Goal: Task Accomplishment & Management: Manage account settings

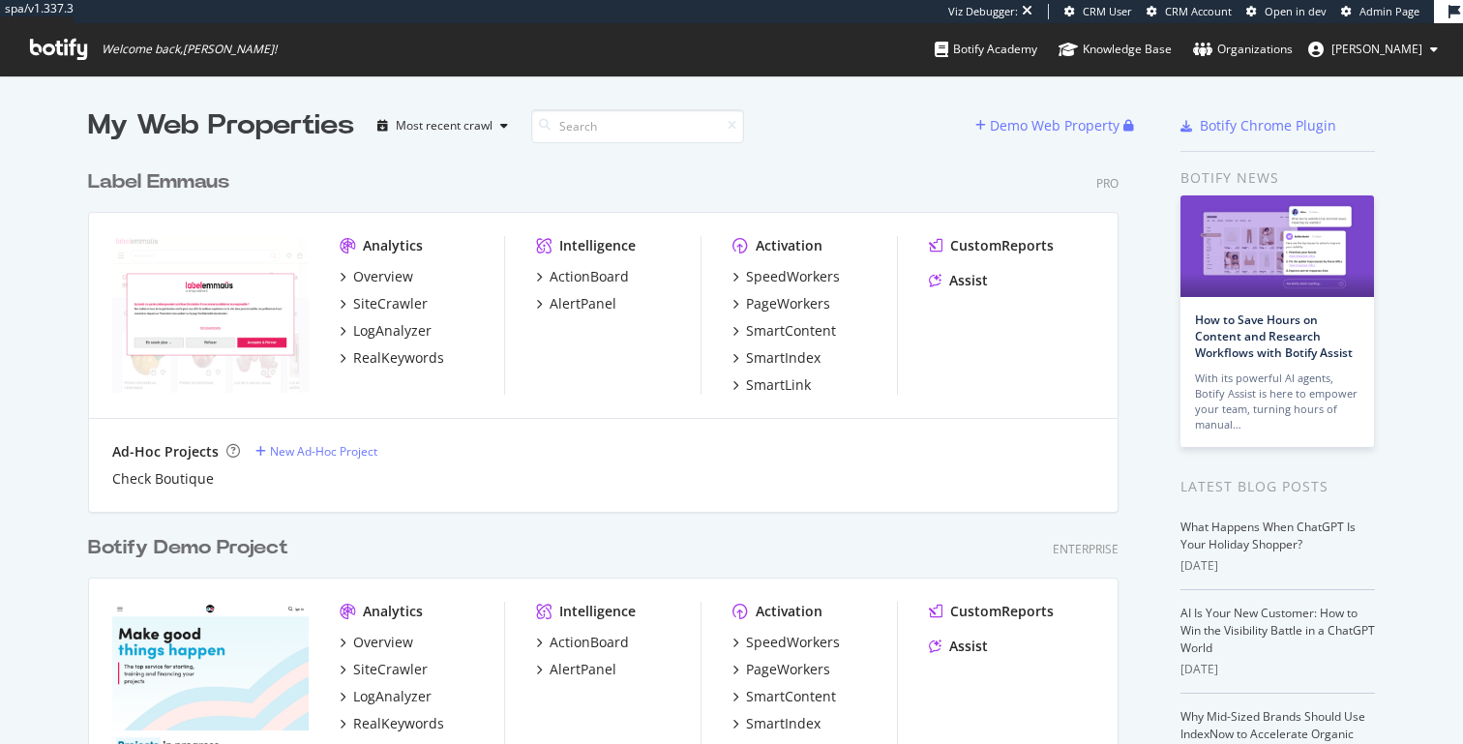
scroll to position [4599, 1046]
click at [1372, 54] on span "[PERSON_NAME]" at bounding box center [1376, 49] width 91 height 16
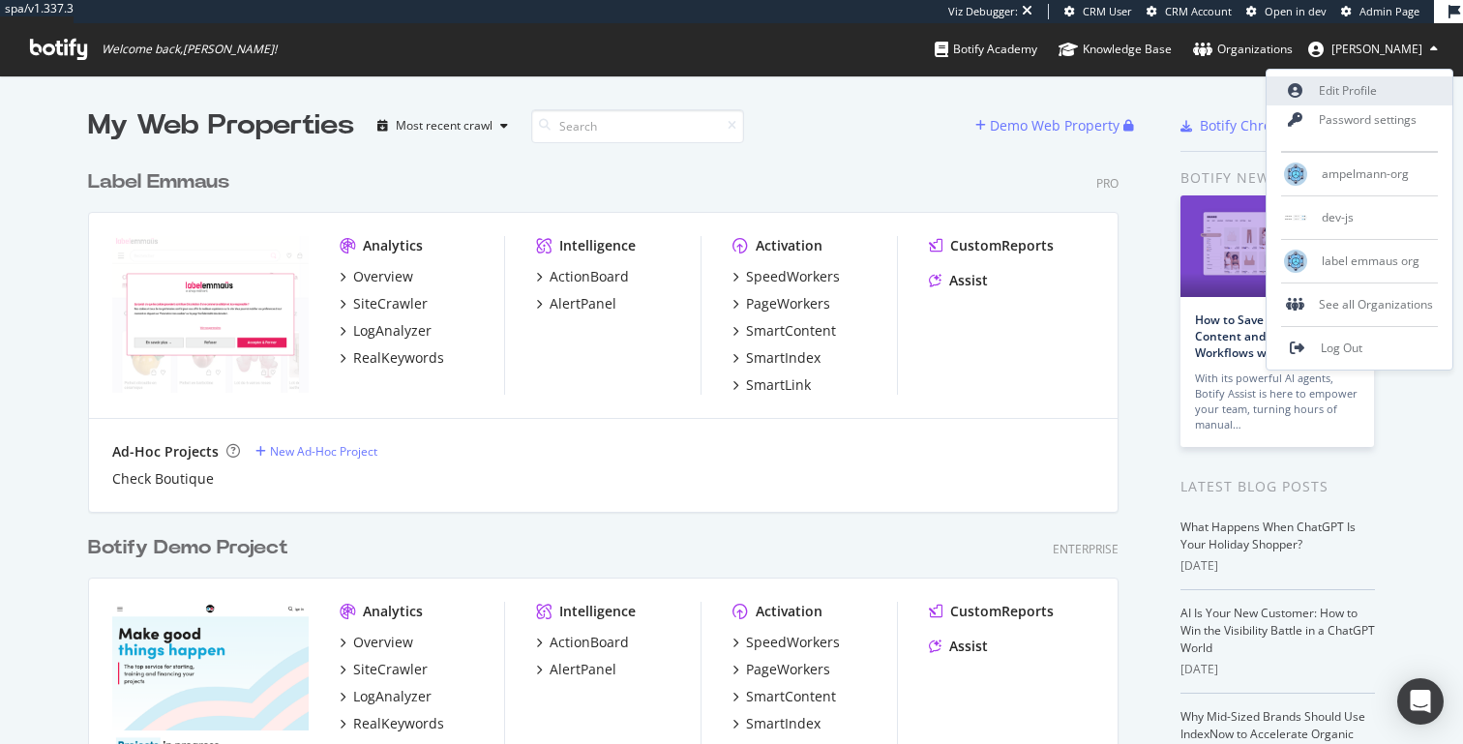
click at [1358, 86] on link "Edit Profile" at bounding box center [1359, 90] width 186 height 29
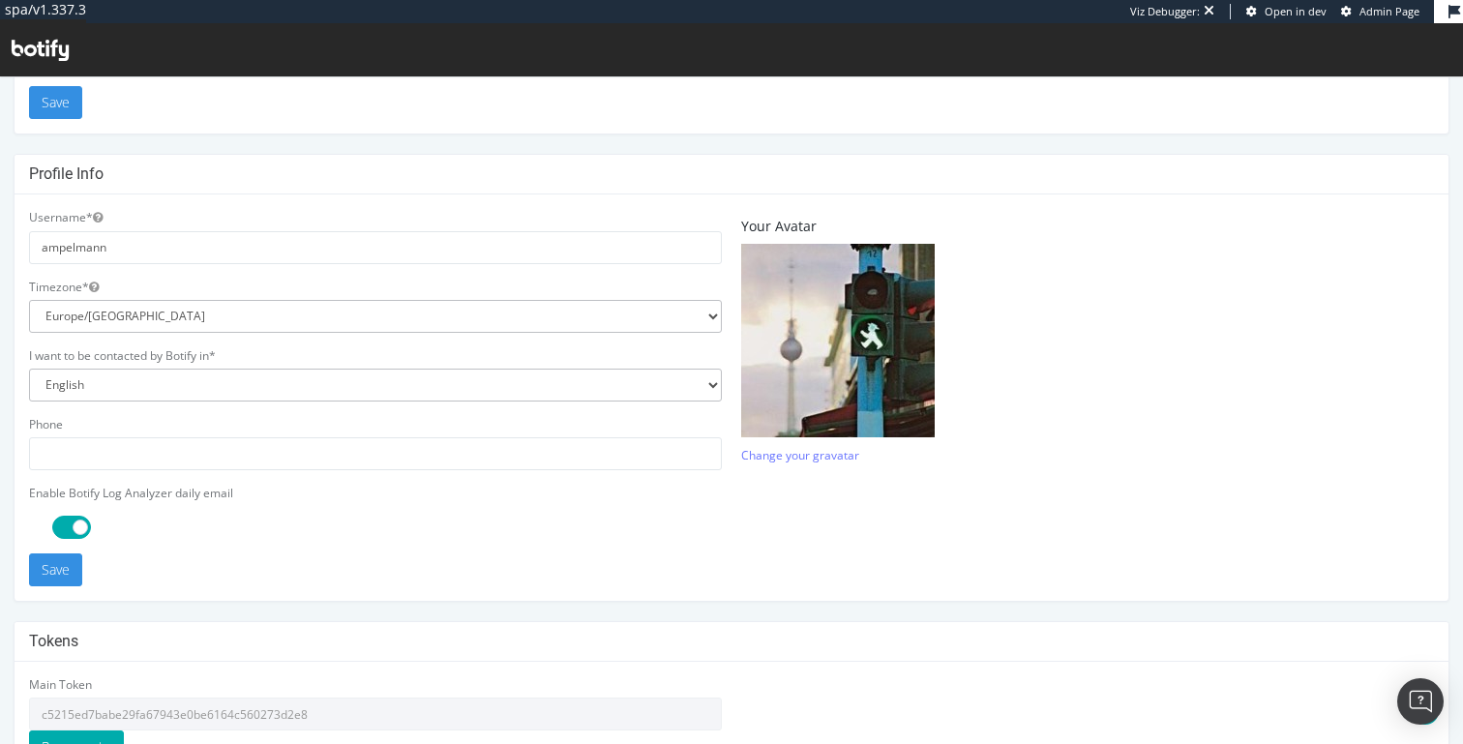
scroll to position [538, 0]
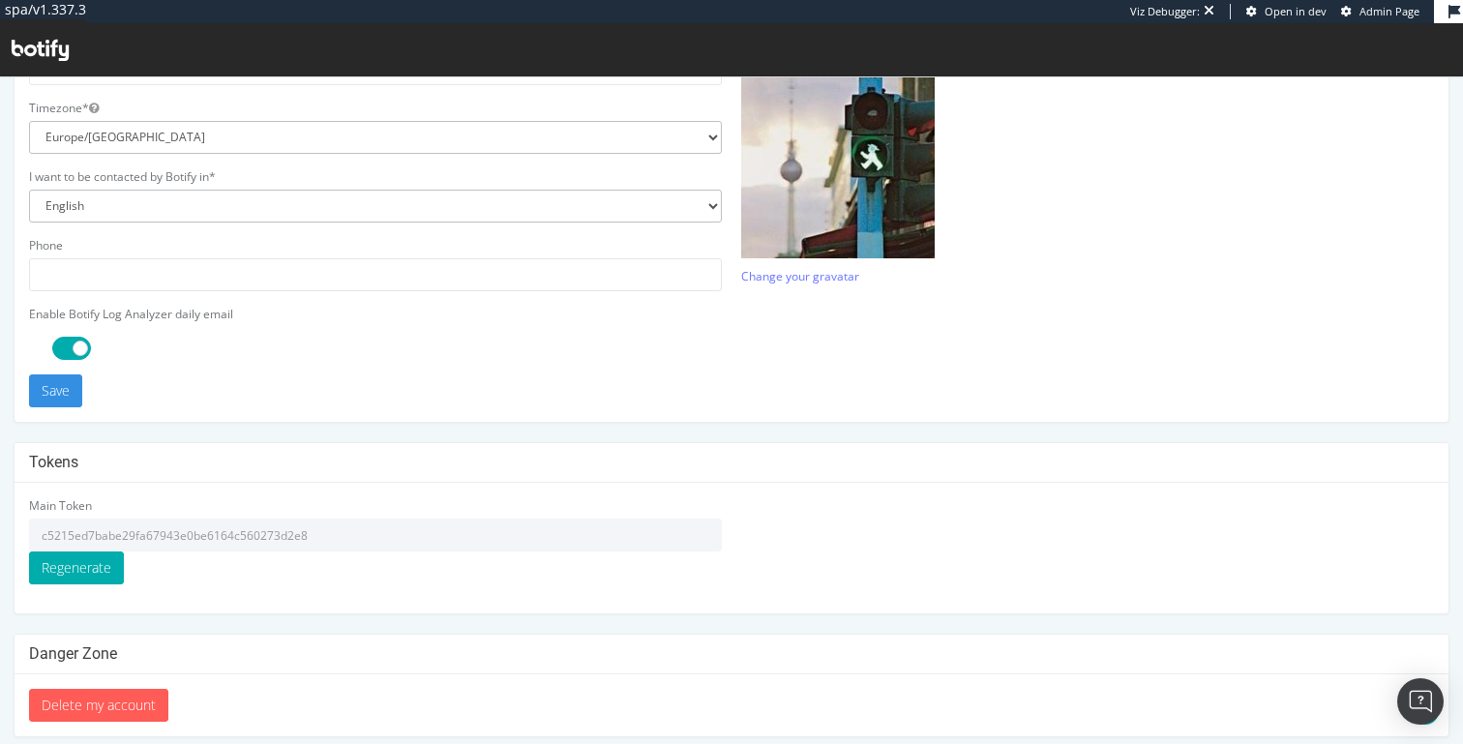
click at [241, 536] on input "c5215ed7babe29fa67943e0be6164c560273d2e8" at bounding box center [375, 535] width 693 height 33
